Goal: Find specific page/section: Find specific page/section

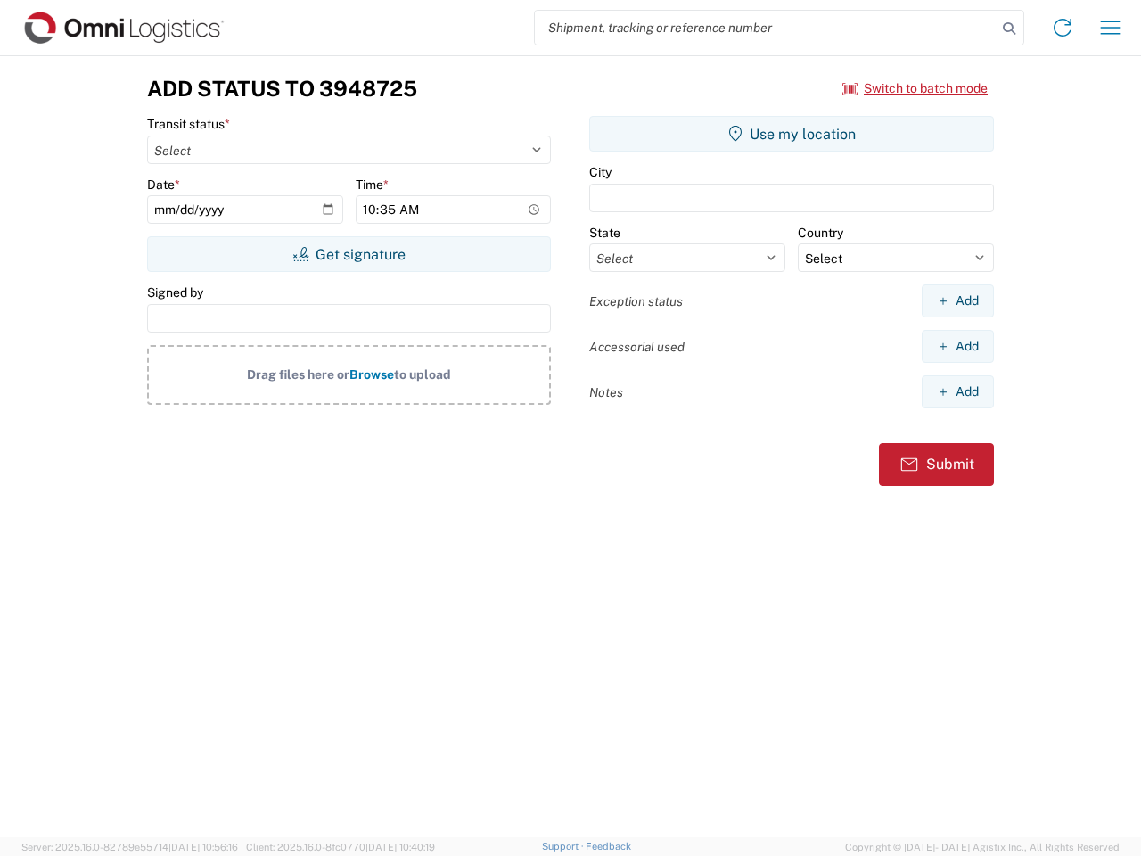
click at [766, 28] on input "search" at bounding box center [766, 28] width 462 height 34
click at [1009, 29] on icon at bounding box center [1008, 28] width 25 height 25
click at [1062, 28] on icon at bounding box center [1062, 27] width 29 height 29
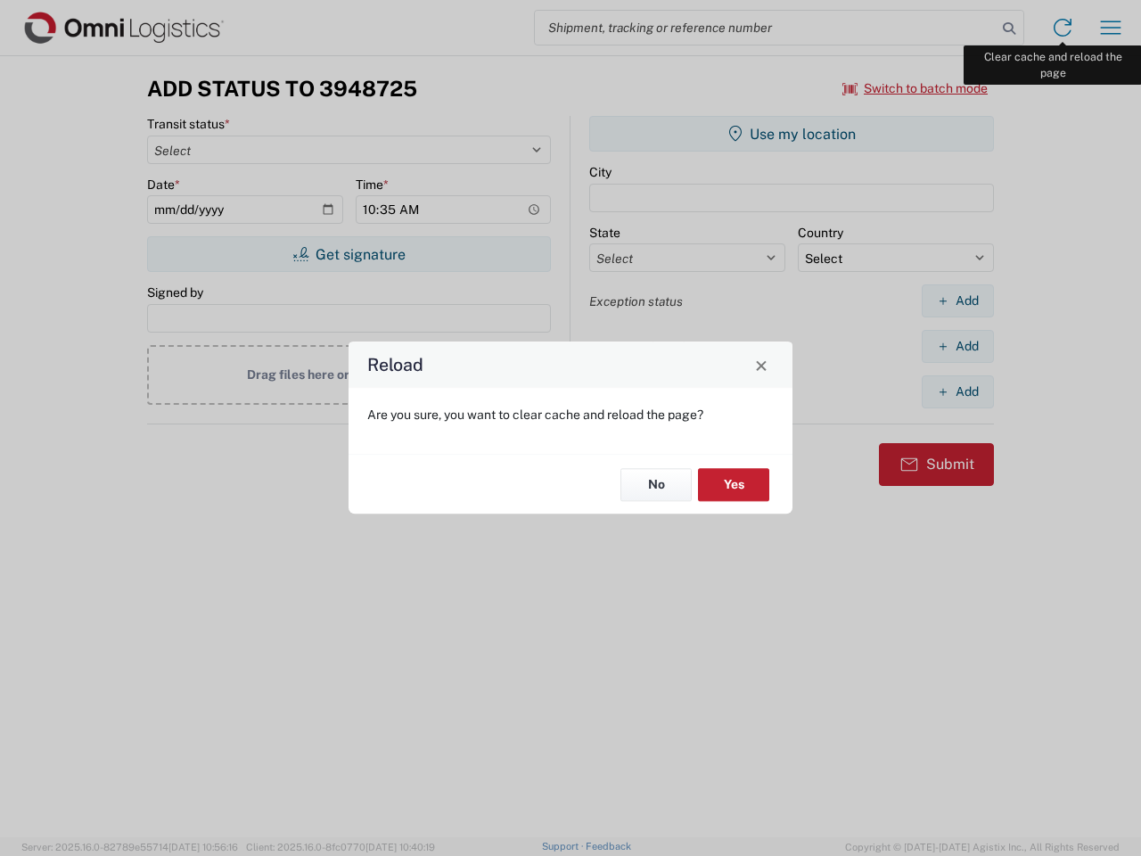
click at [1110, 28] on div "Reload Are you sure, you want to clear cache and reload the page? No Yes" at bounding box center [570, 428] width 1141 height 856
click at [915, 88] on div "Reload Are you sure, you want to clear cache and reload the page? No Yes" at bounding box center [570, 428] width 1141 height 856
click at [348, 254] on div "Reload Are you sure, you want to clear cache and reload the page? No Yes" at bounding box center [570, 428] width 1141 height 856
click at [791, 134] on div "Reload Are you sure, you want to clear cache and reload the page? No Yes" at bounding box center [570, 428] width 1141 height 856
click at [957, 300] on div "Reload Are you sure, you want to clear cache and reload the page? No Yes" at bounding box center [570, 428] width 1141 height 856
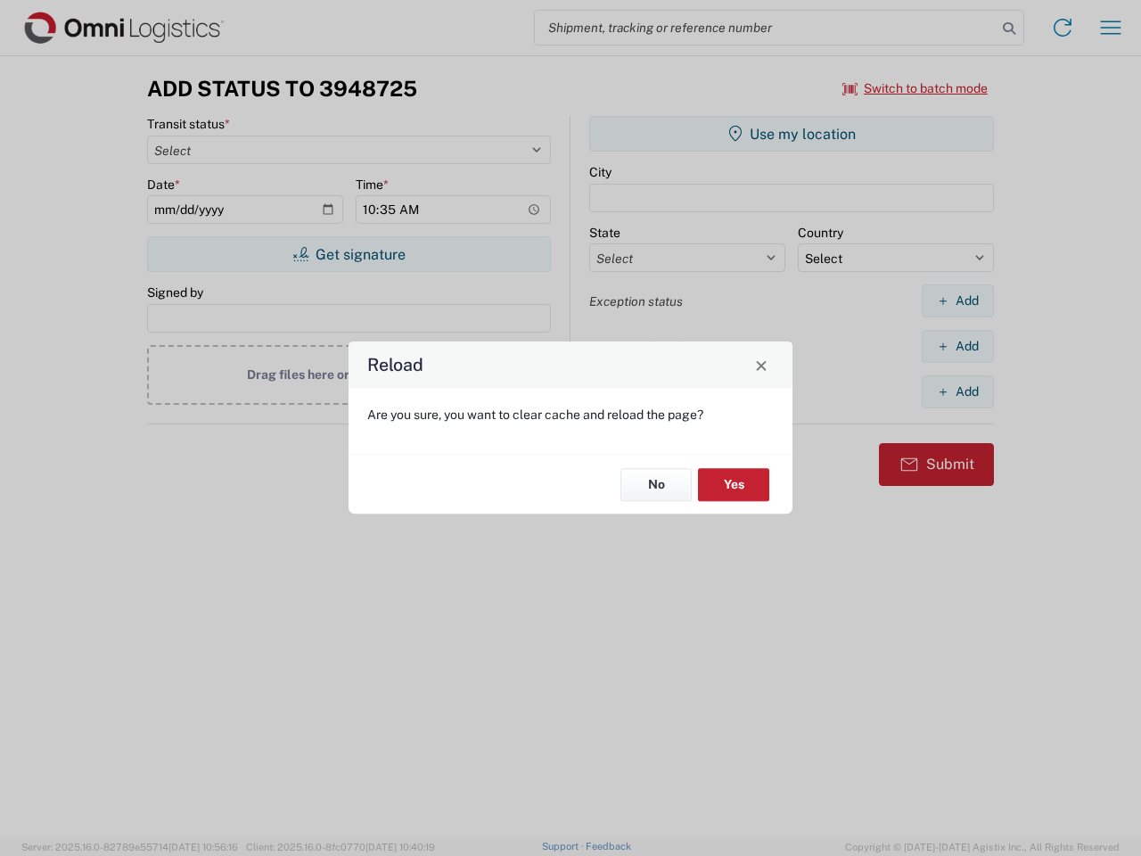
click at [957, 346] on div "Reload Are you sure, you want to clear cache and reload the page? No Yes" at bounding box center [570, 428] width 1141 height 856
click at [957, 391] on div "Reload Are you sure, you want to clear cache and reload the page? No Yes" at bounding box center [570, 428] width 1141 height 856
